Goal: Entertainment & Leisure: Consume media (video, audio)

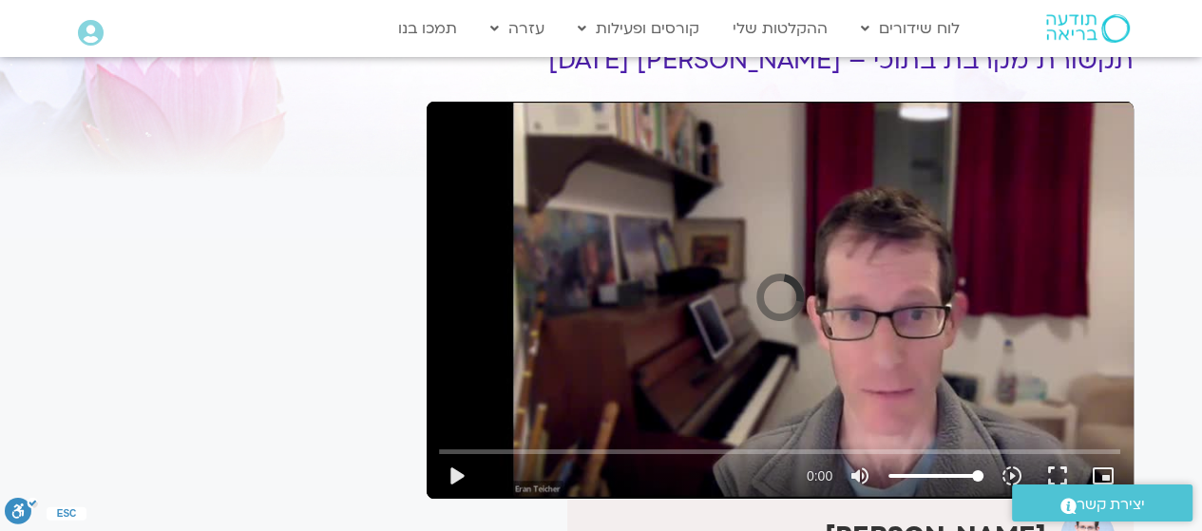
click at [445, 471] on button "play_arrow" at bounding box center [456, 476] width 46 height 46
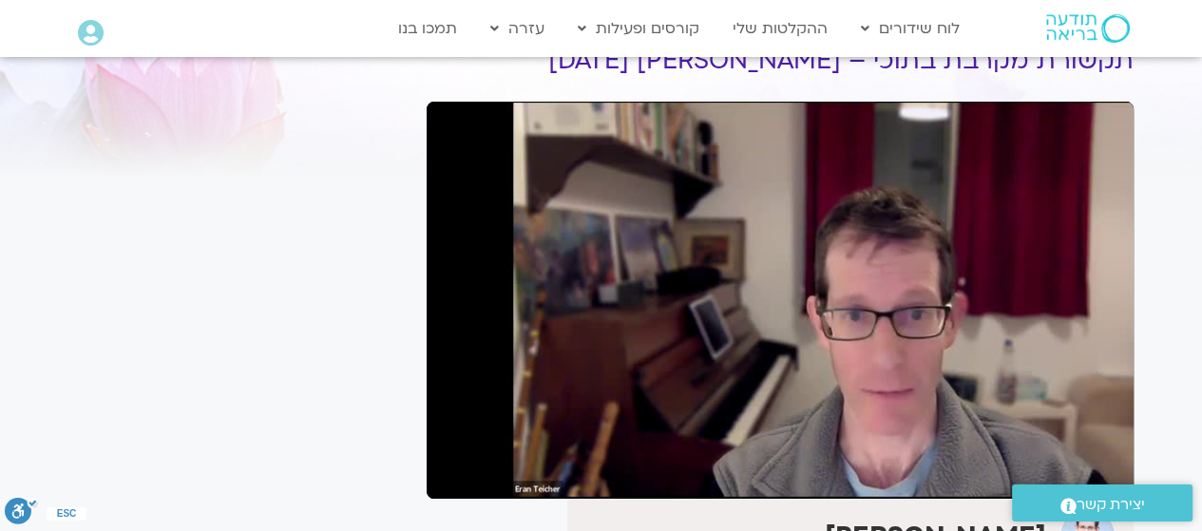
type input "27.126483"
